Goal: Information Seeking & Learning: Learn about a topic

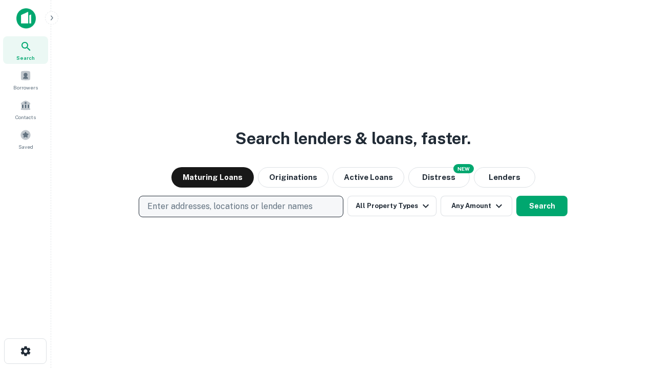
click at [241, 207] on p "Enter addresses, locations or lender names" at bounding box center [229, 207] width 165 height 12
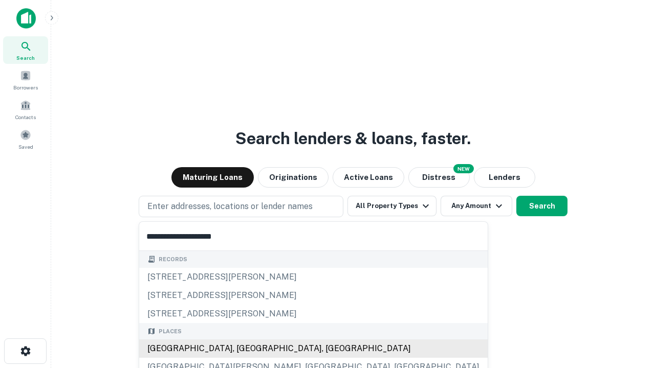
click at [245, 349] on div "[GEOGRAPHIC_DATA], [GEOGRAPHIC_DATA], [GEOGRAPHIC_DATA]" at bounding box center [313, 349] width 349 height 18
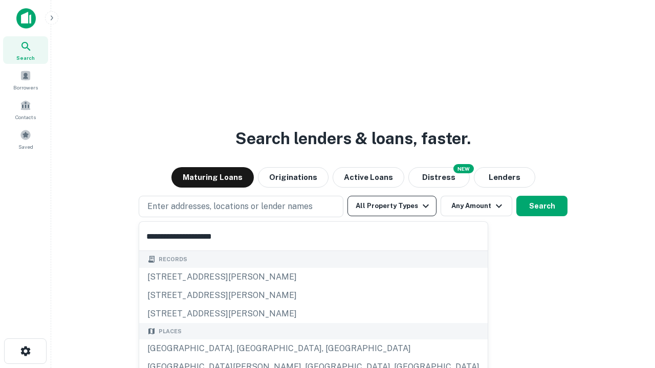
click at [392, 206] on button "All Property Types" at bounding box center [391, 206] width 89 height 20
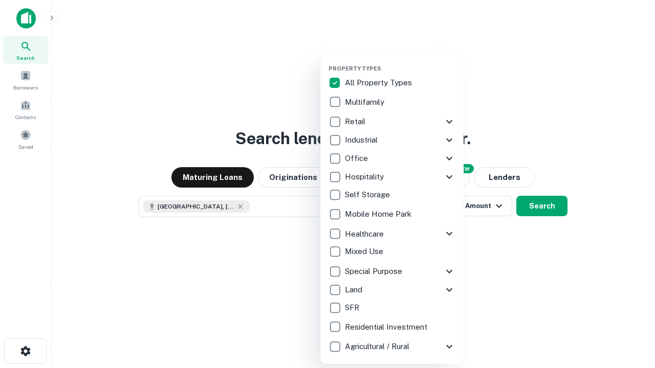
click at [400, 62] on button "button" at bounding box center [400, 62] width 143 height 1
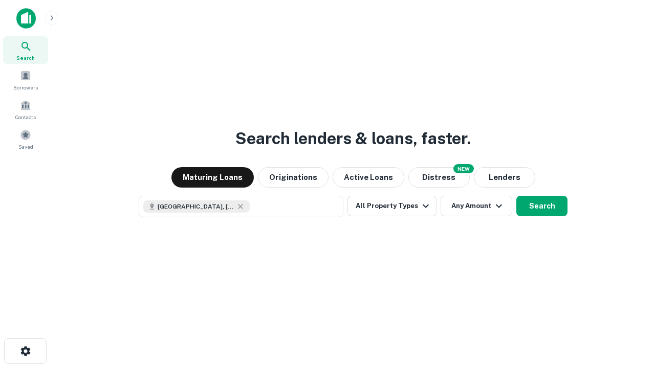
scroll to position [16, 0]
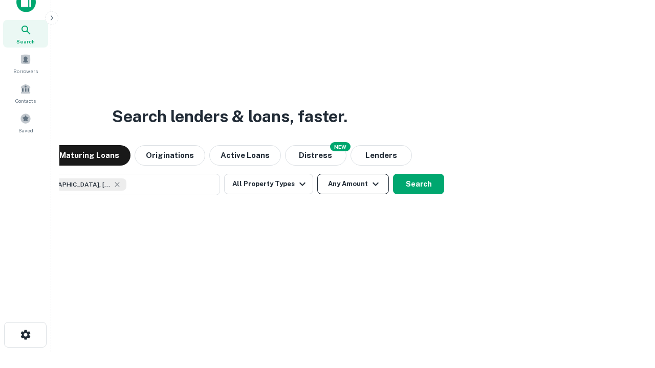
click at [317, 174] on button "Any Amount" at bounding box center [353, 184] width 72 height 20
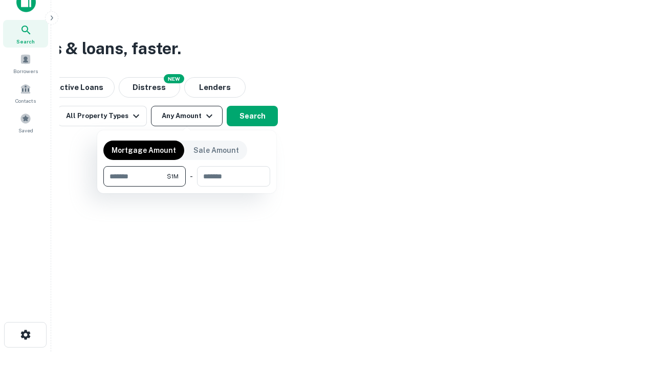
type input "*******"
click at [187, 187] on button "button" at bounding box center [186, 187] width 167 height 1
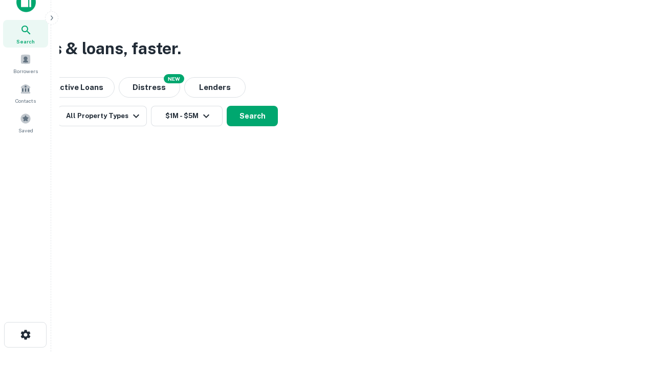
scroll to position [16, 0]
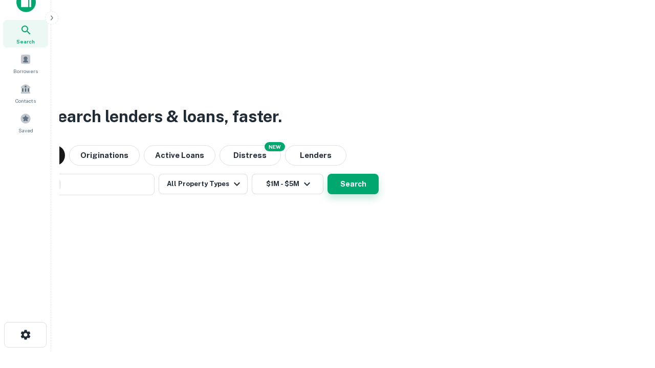
click at [328, 174] on button "Search" at bounding box center [353, 184] width 51 height 20
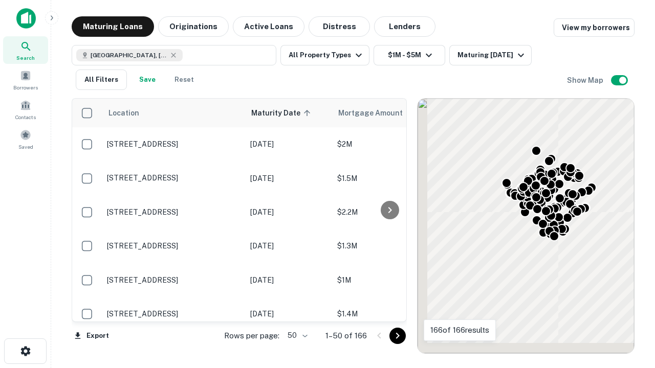
click at [296, 336] on body "Search Borrowers Contacts Saved Maturing Loans Originations Active Loans Distre…" at bounding box center [327, 184] width 655 height 368
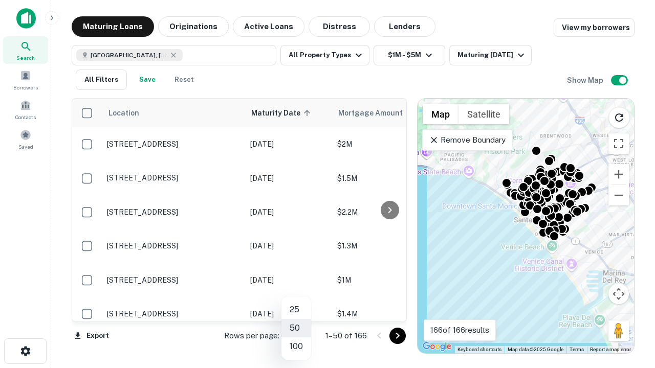
click at [296, 310] on li "25" at bounding box center [296, 310] width 30 height 18
